Goal: Information Seeking & Learning: Learn about a topic

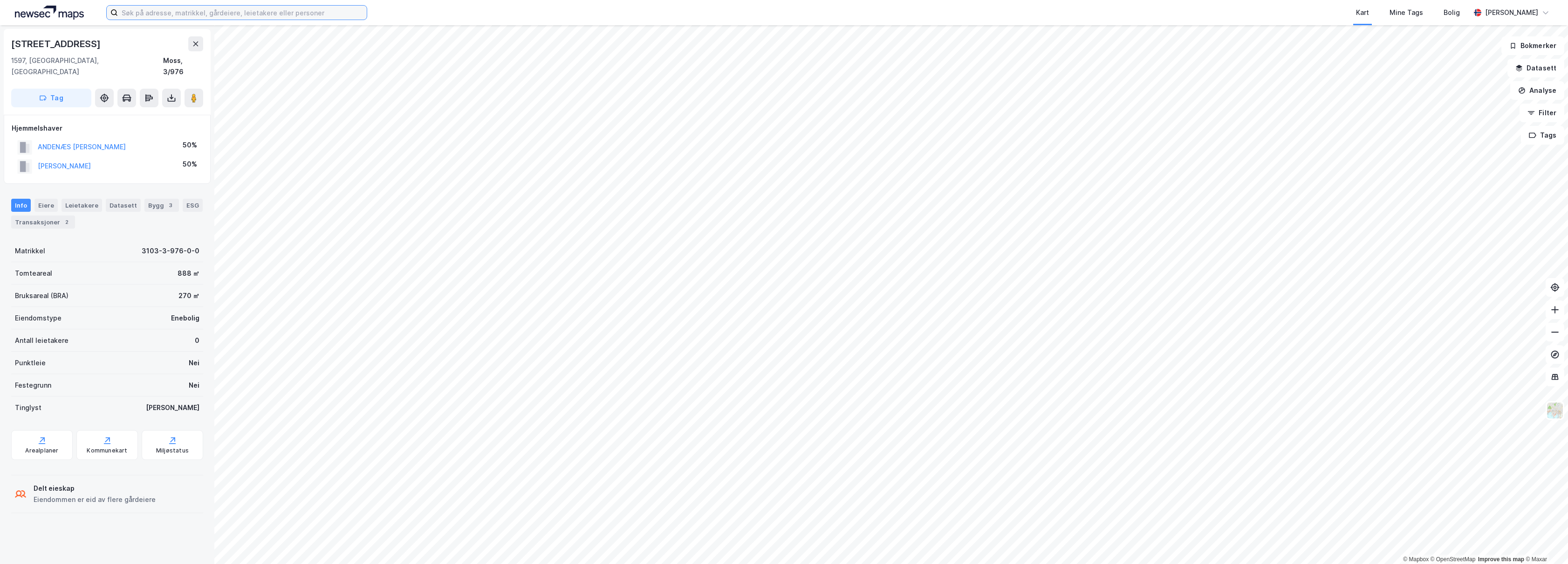
click at [276, 10] on input at bounding box center [242, 12] width 249 height 14
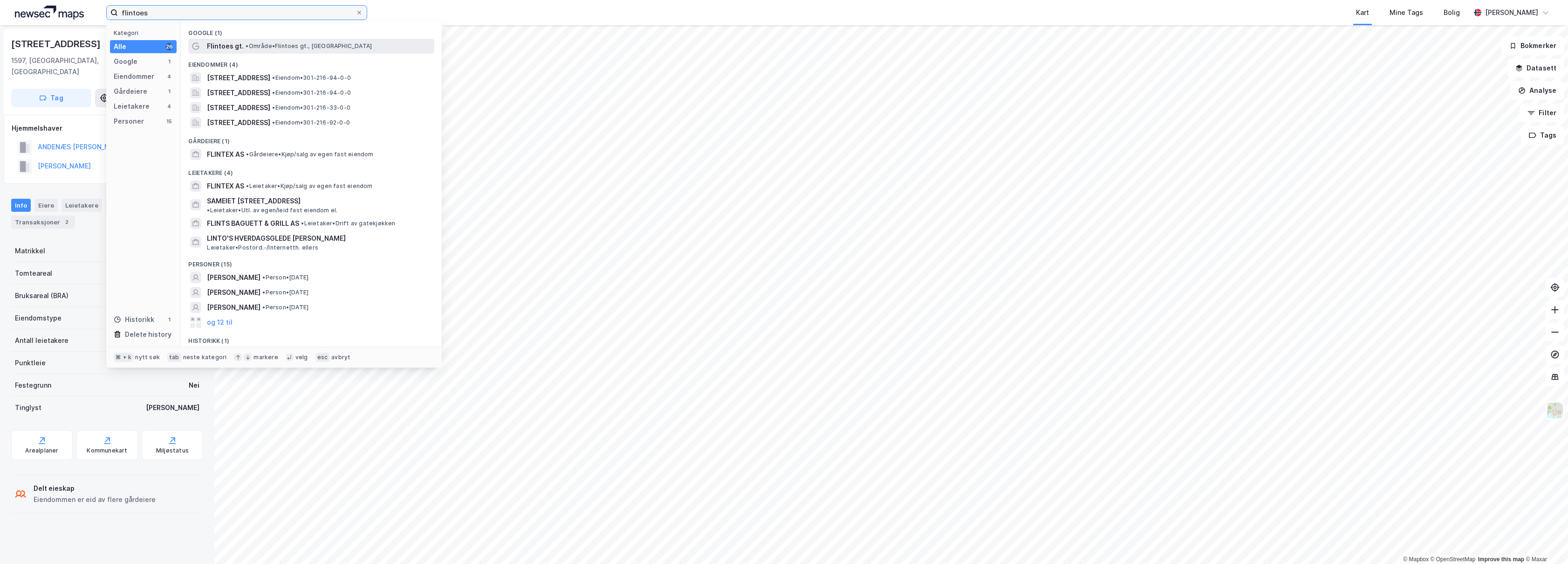
type input "flintoes"
click at [281, 48] on span "• Område • Flintoes gt., [GEOGRAPHIC_DATA]" at bounding box center [308, 46] width 126 height 7
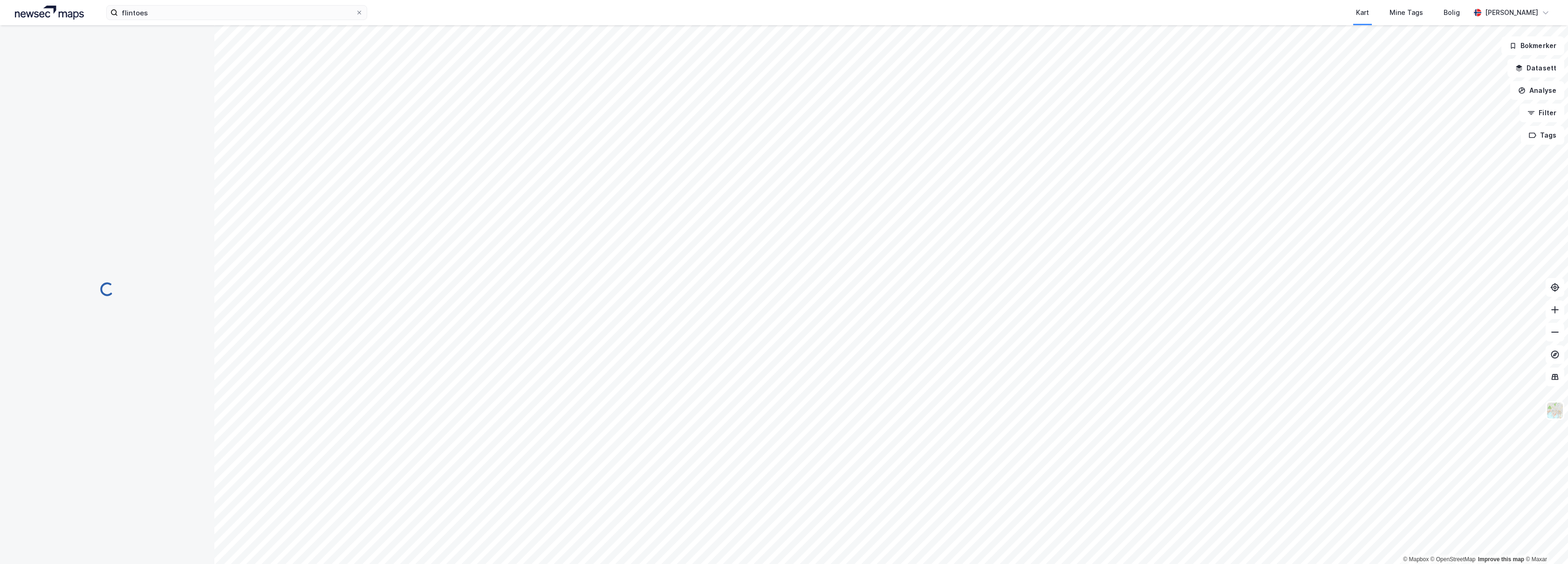
scroll to position [94, 0]
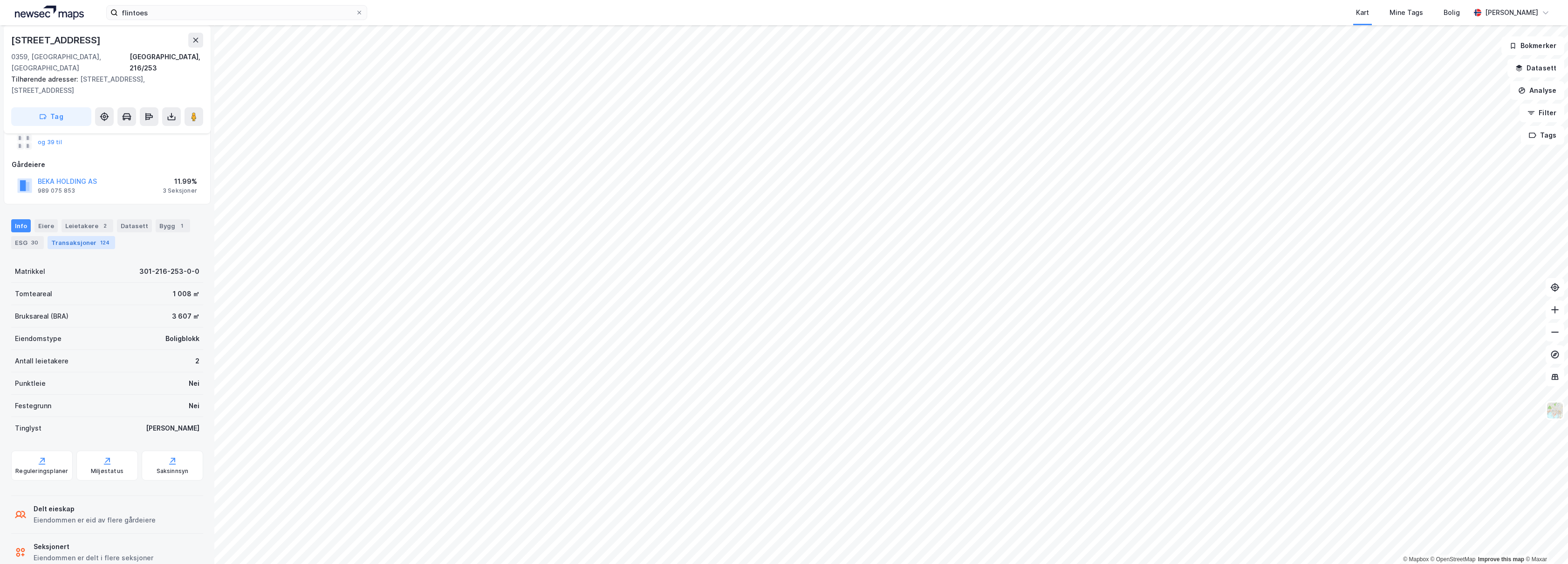
click at [100, 238] on div "124" at bounding box center [105, 242] width 13 height 9
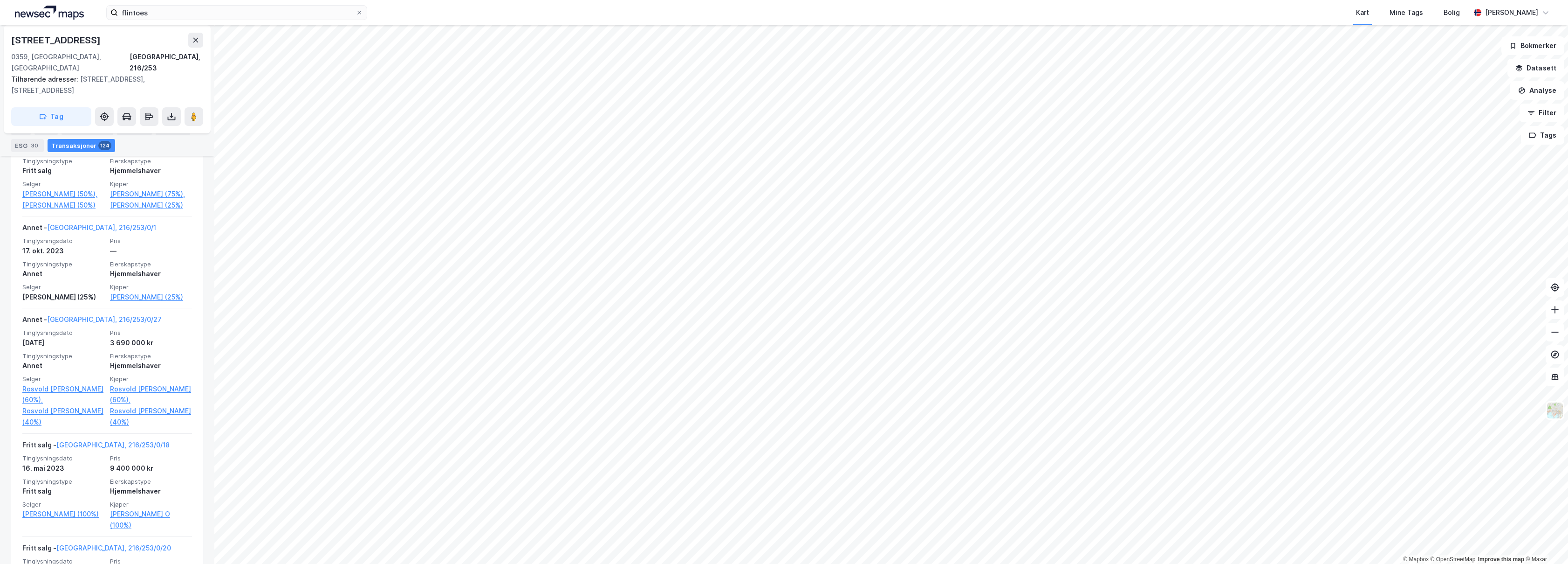
scroll to position [888, 0]
